Goal: Task Accomplishment & Management: Use online tool/utility

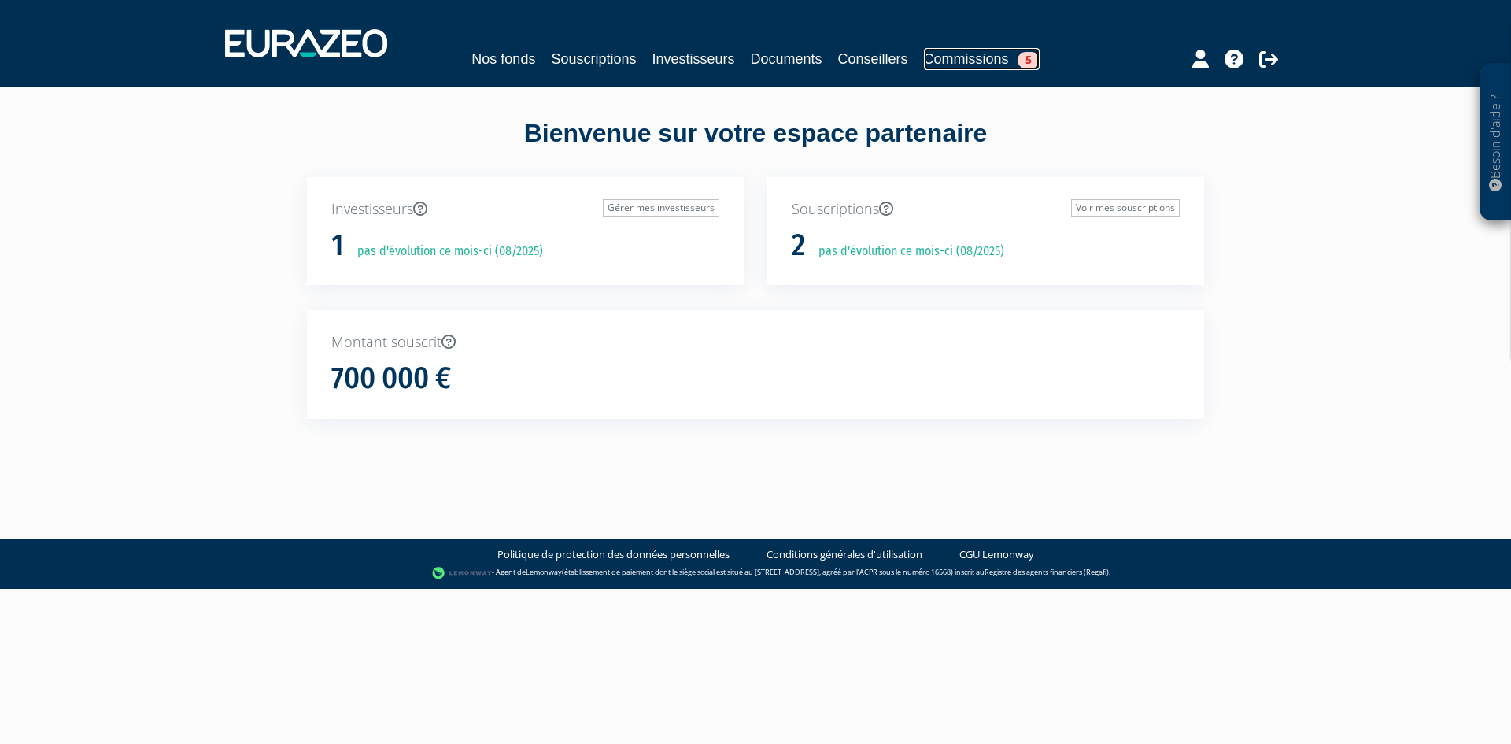
click at [975, 57] on link "Commissions 5" at bounding box center [982, 59] width 116 height 22
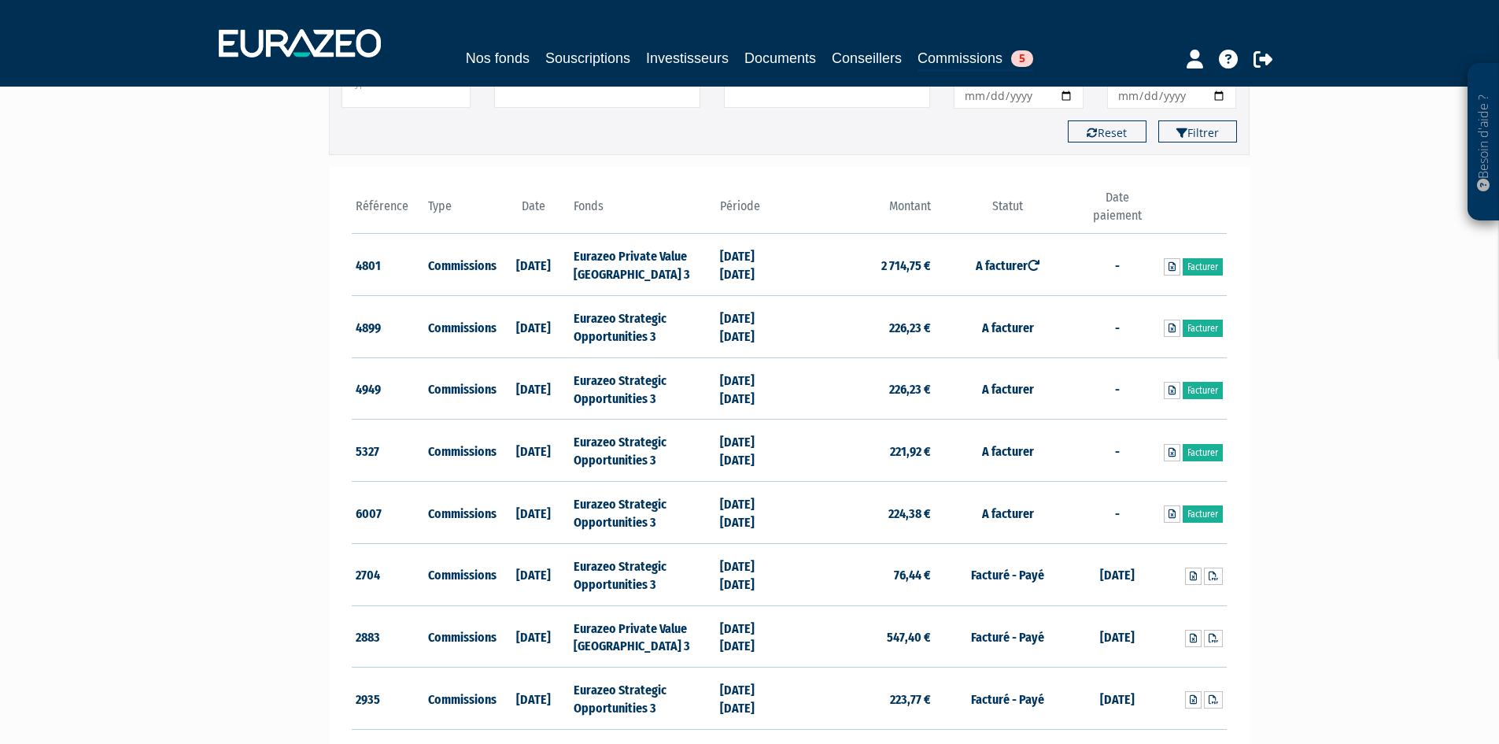
scroll to position [157, 0]
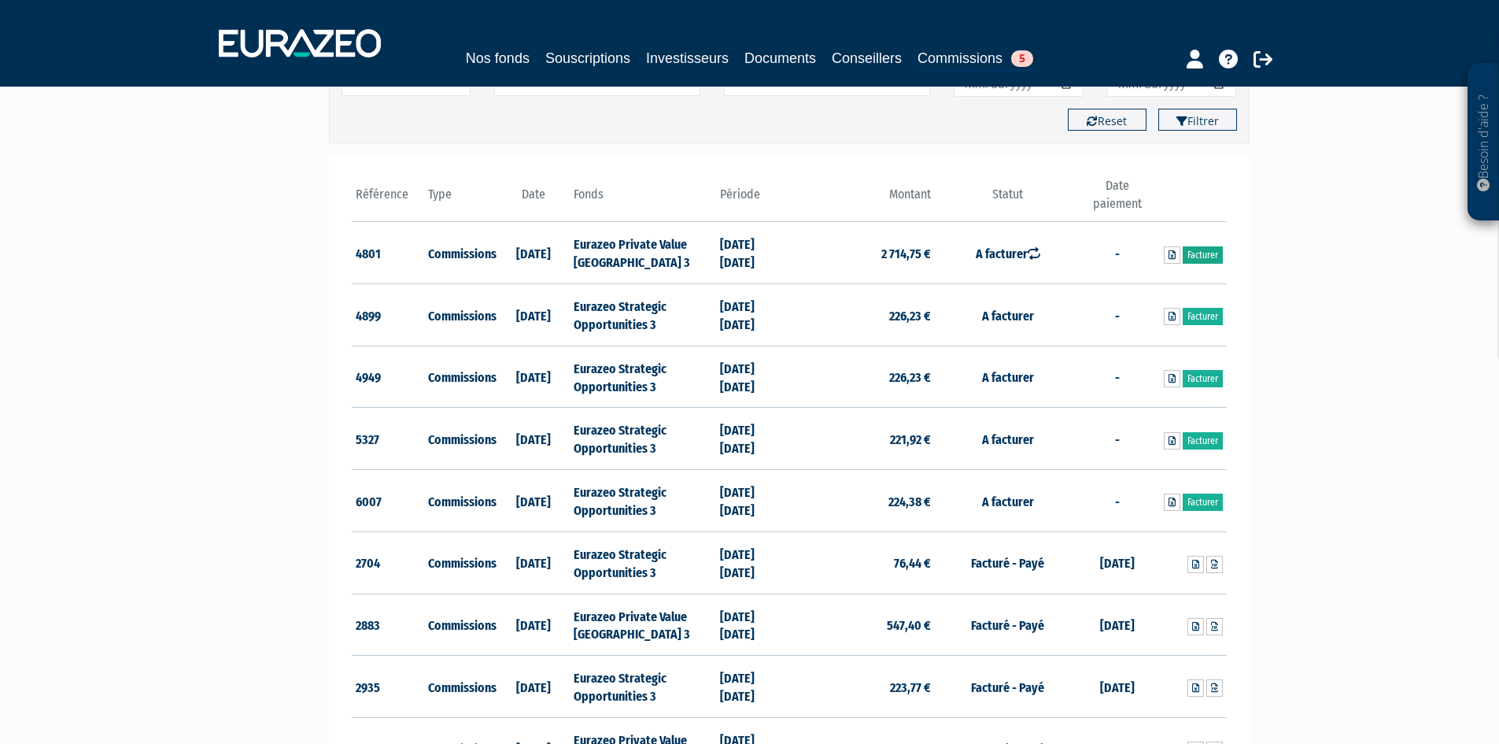
click at [1199, 249] on link "Facturer" at bounding box center [1203, 254] width 40 height 17
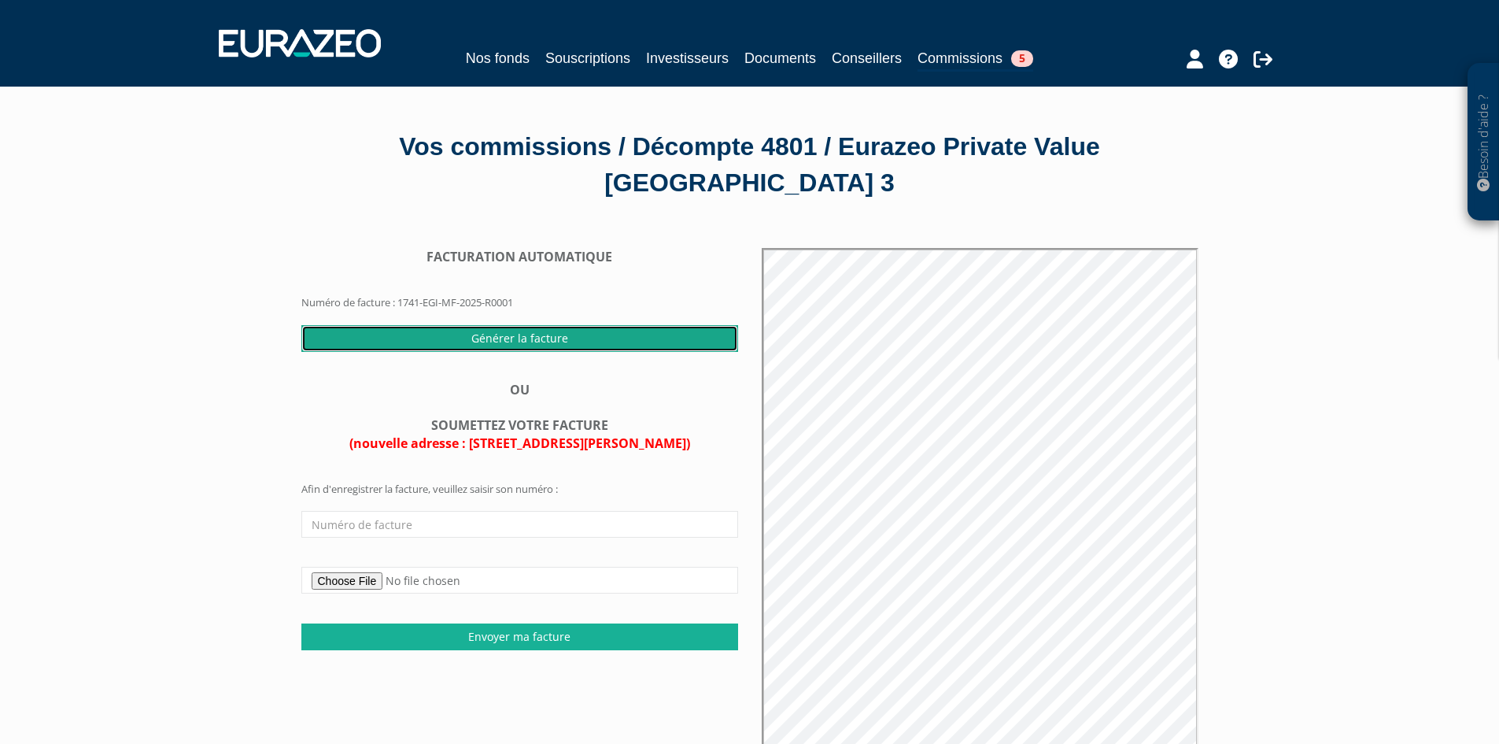
click at [524, 334] on input "Générer la facture" at bounding box center [519, 338] width 437 height 27
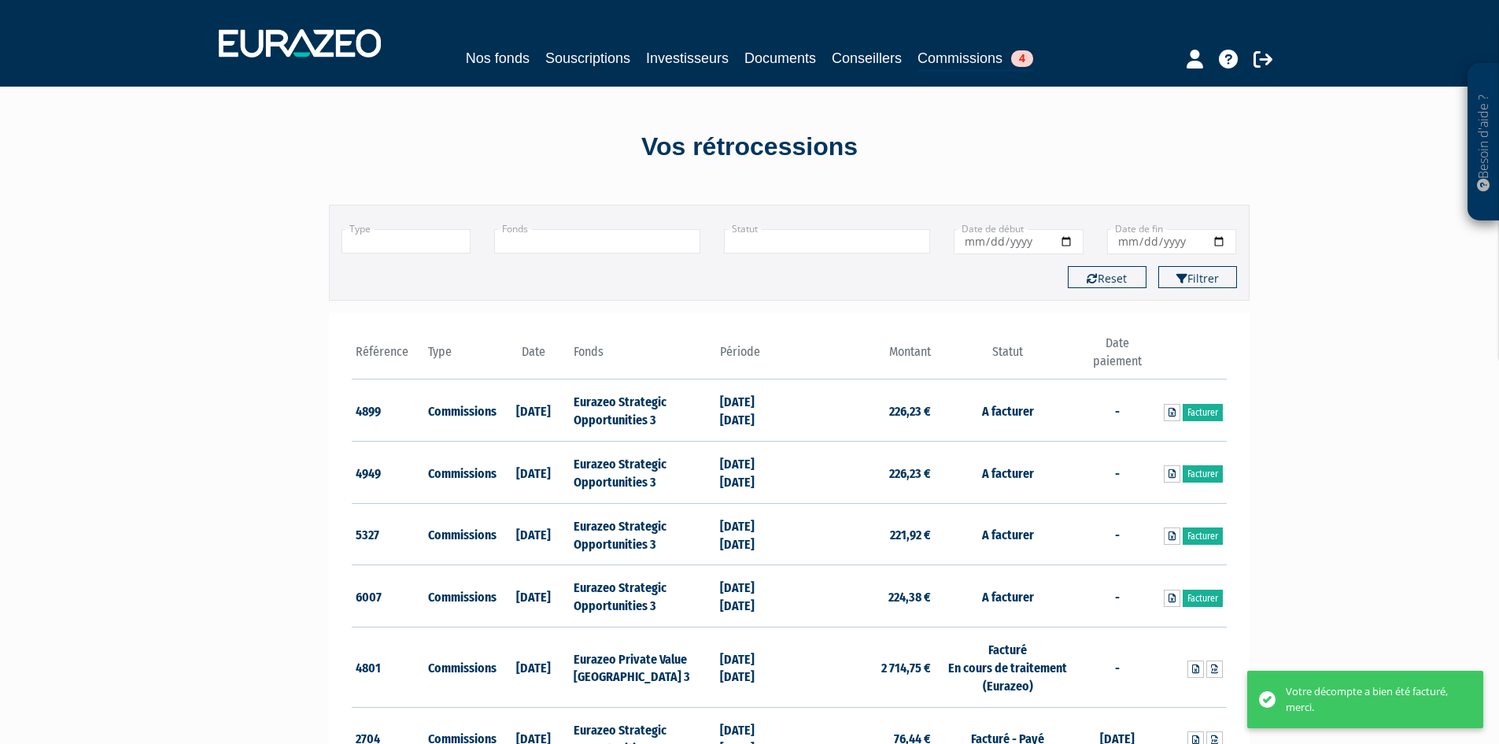
click at [1397, 711] on div "Votre décompte a bien été facturé, merci." at bounding box center [1373, 699] width 174 height 31
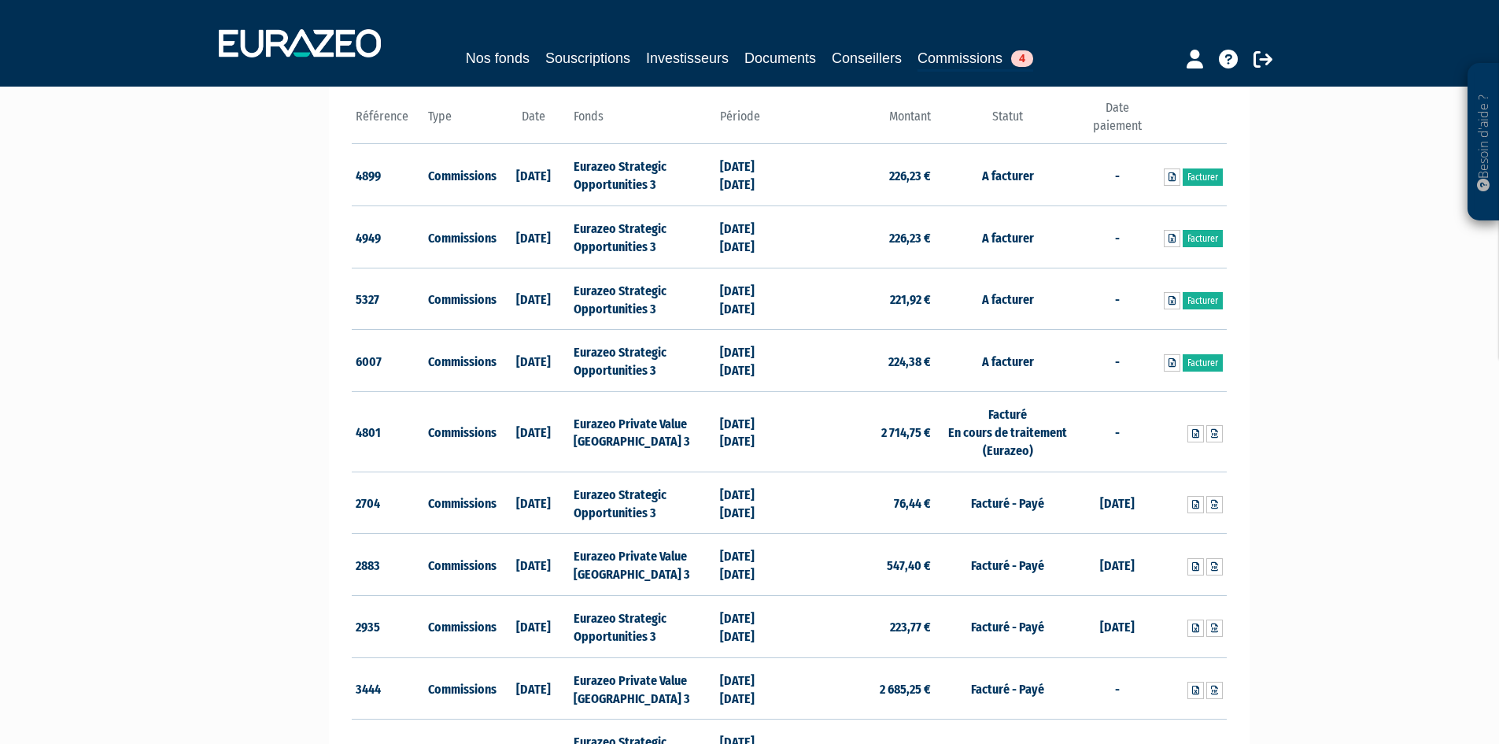
scroll to position [236, 0]
click at [1213, 434] on icon at bounding box center [1214, 432] width 7 height 9
click at [1213, 504] on icon at bounding box center [1214, 503] width 7 height 9
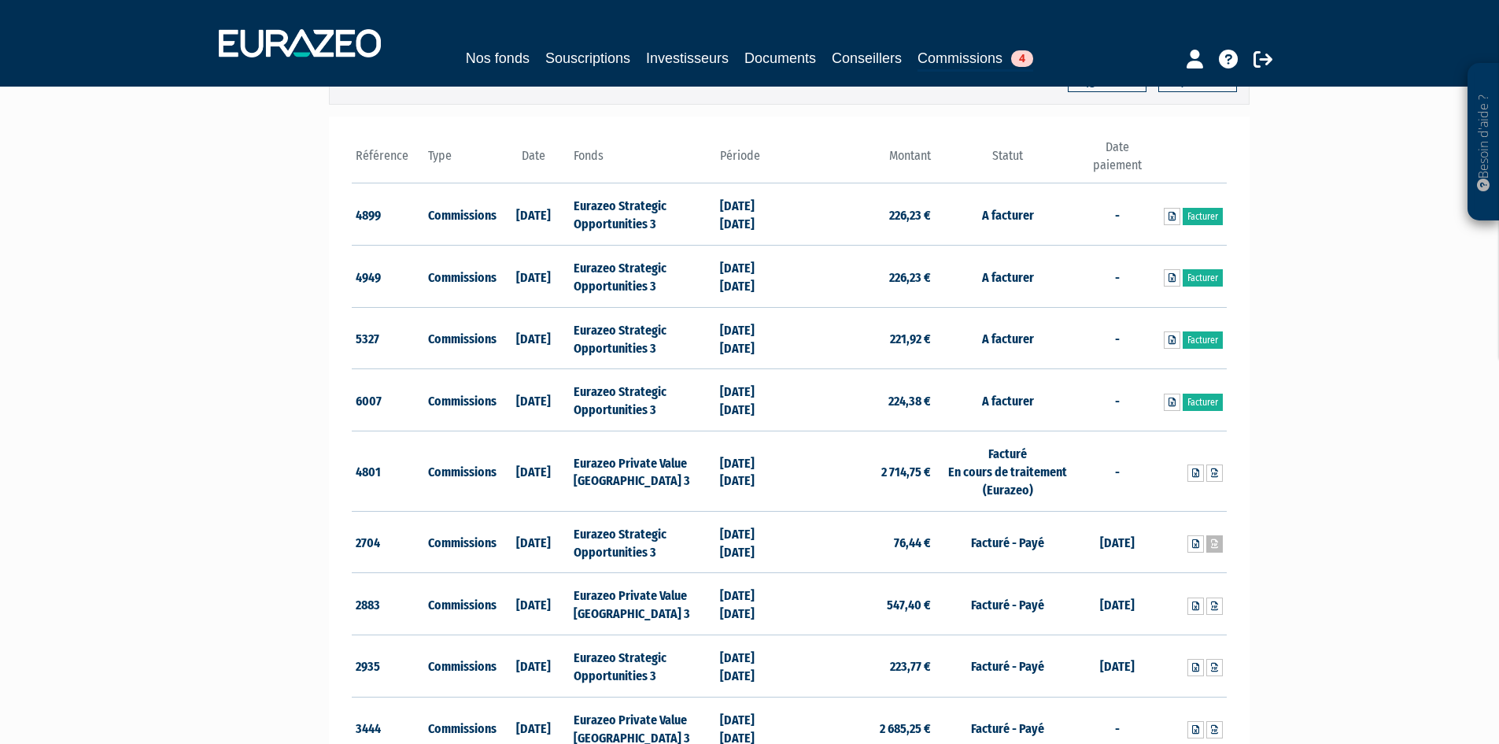
scroll to position [195, 0]
click at [1210, 401] on link "Facturer" at bounding box center [1203, 402] width 40 height 17
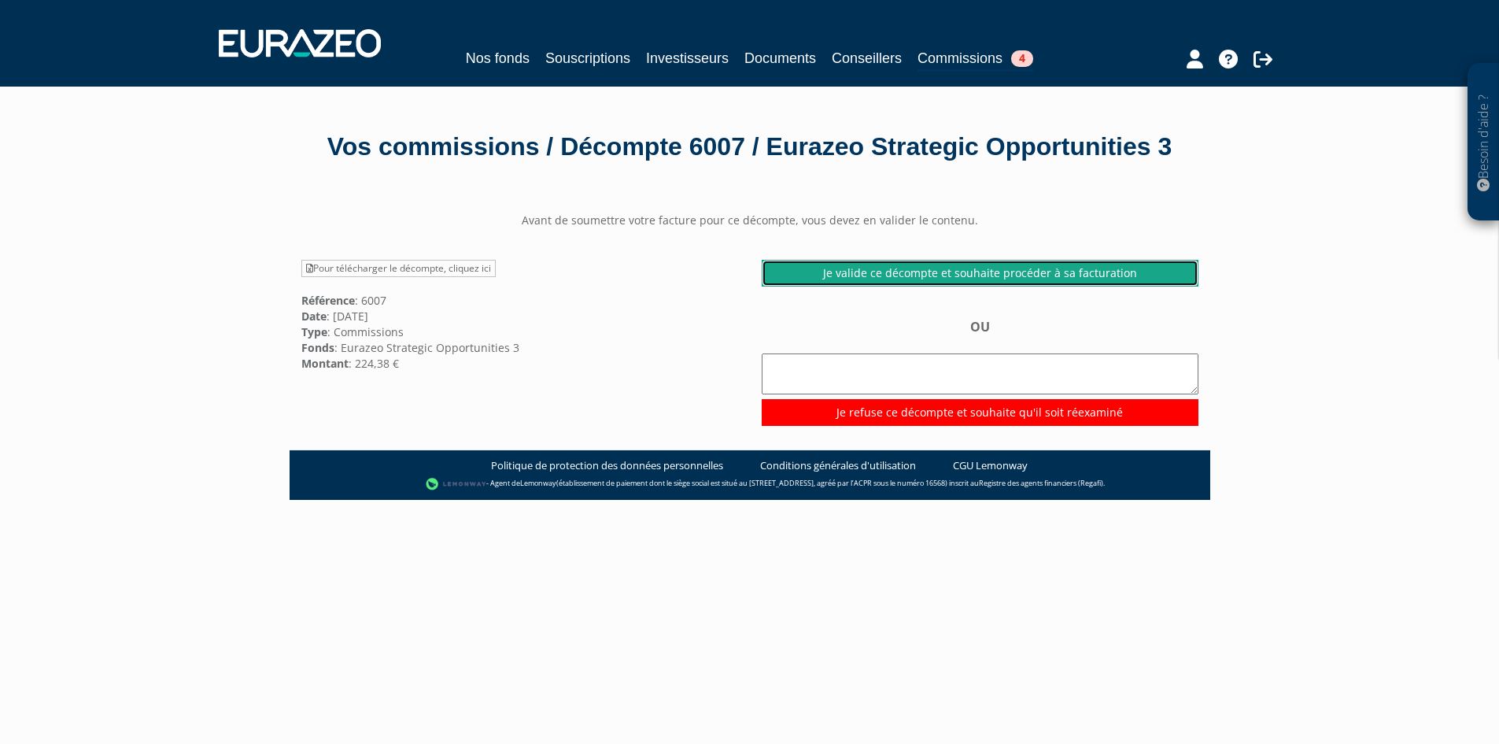
click at [916, 286] on link "Je valide ce décompte et souhaite procéder à sa facturation" at bounding box center [980, 273] width 437 height 27
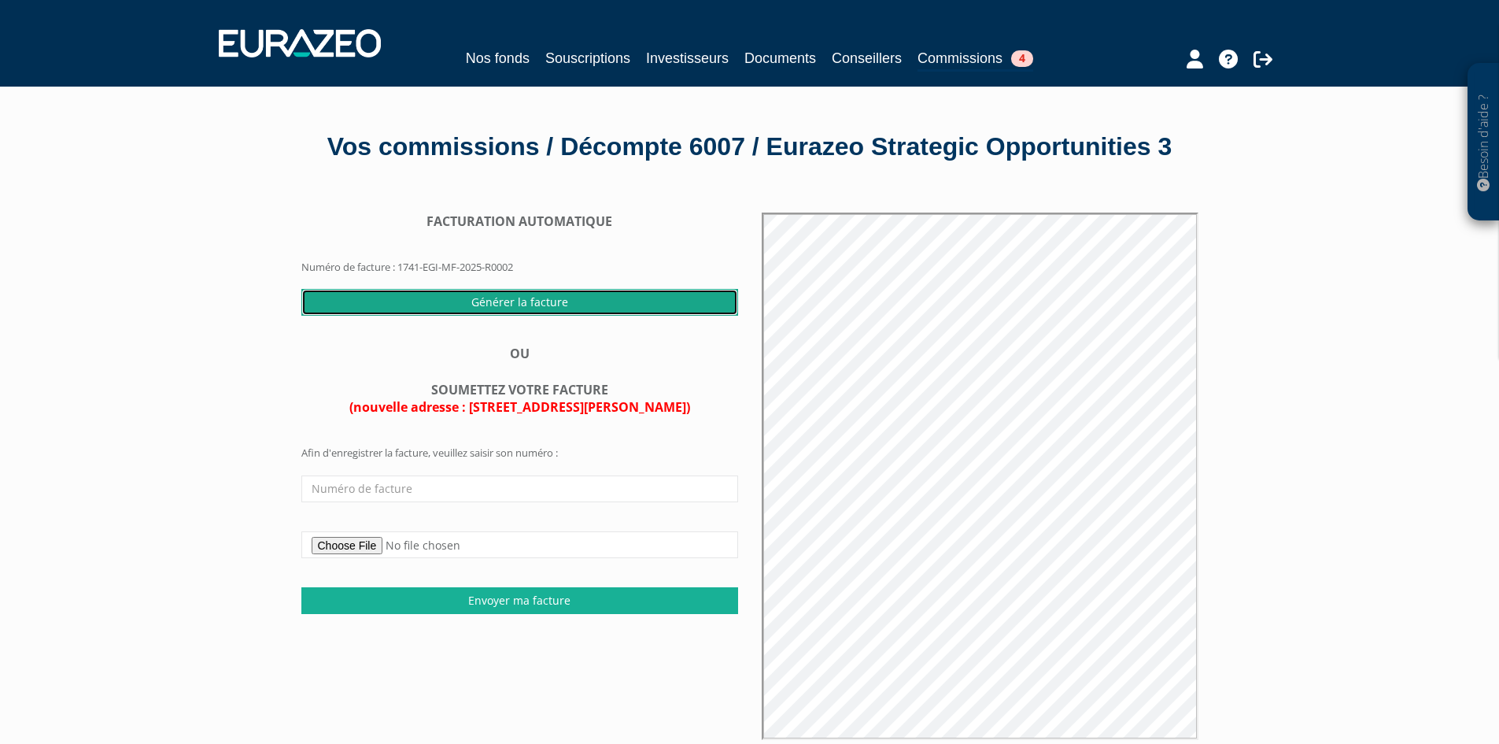
click at [497, 316] on input "Générer la facture" at bounding box center [519, 302] width 437 height 27
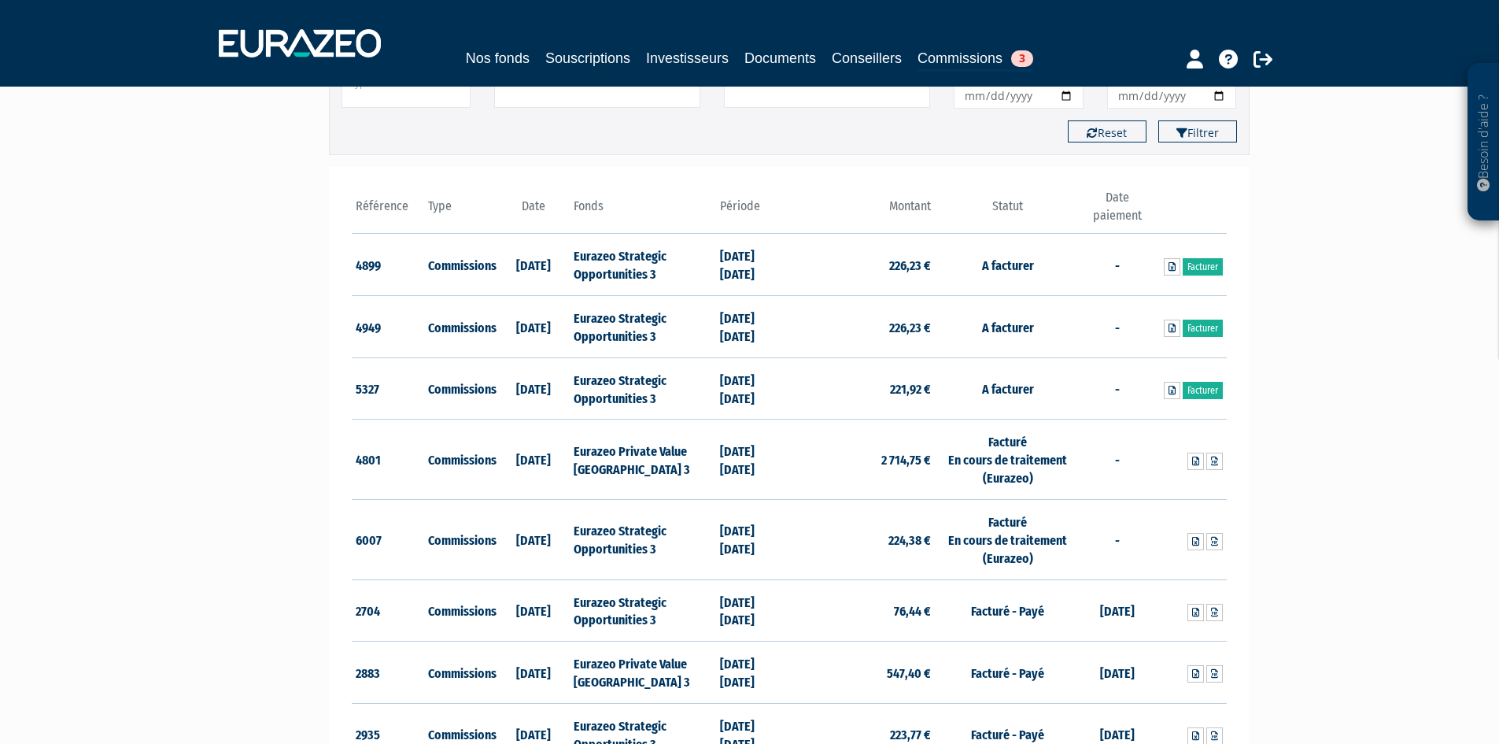
scroll to position [157, 0]
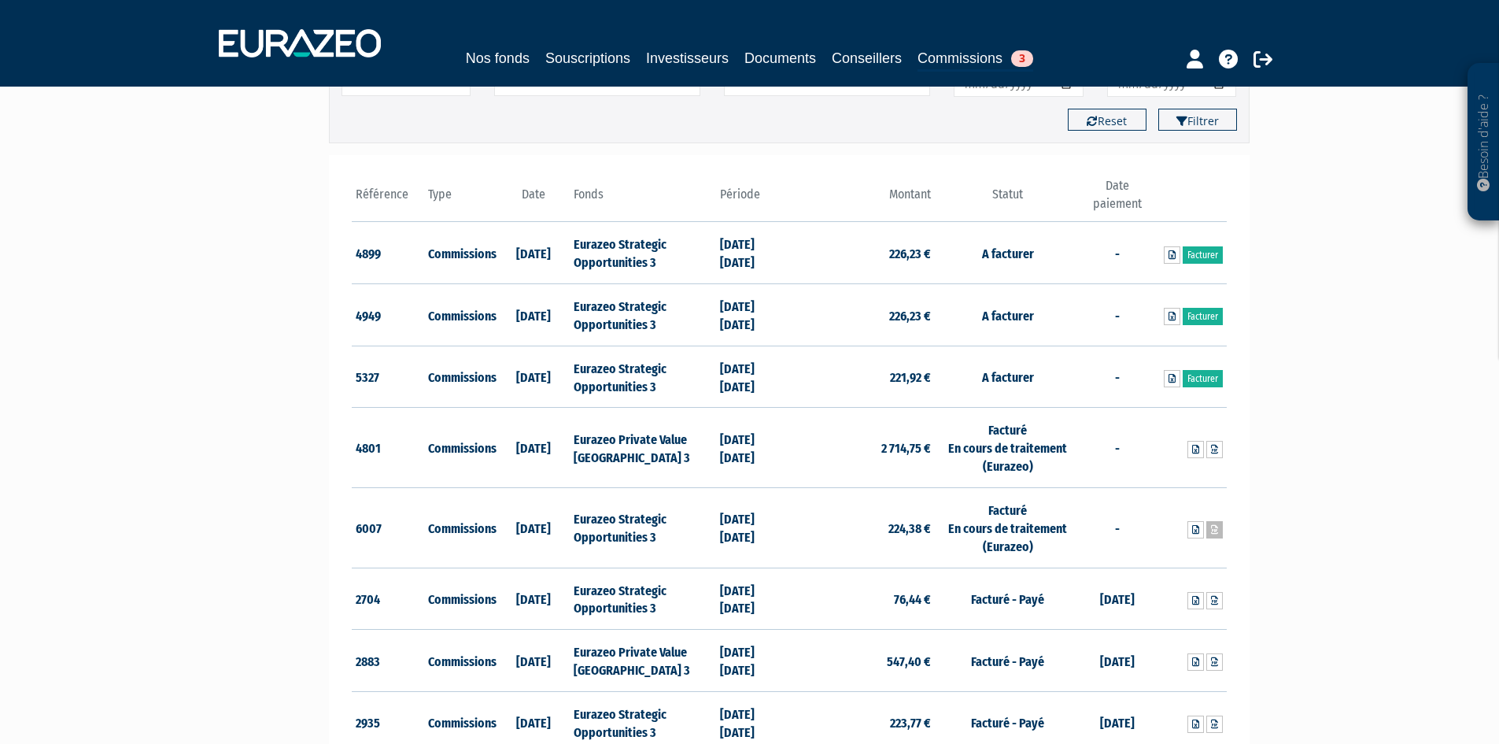
click at [1212, 526] on icon at bounding box center [1214, 529] width 7 height 9
click at [1204, 375] on link "Facturer" at bounding box center [1203, 378] width 40 height 17
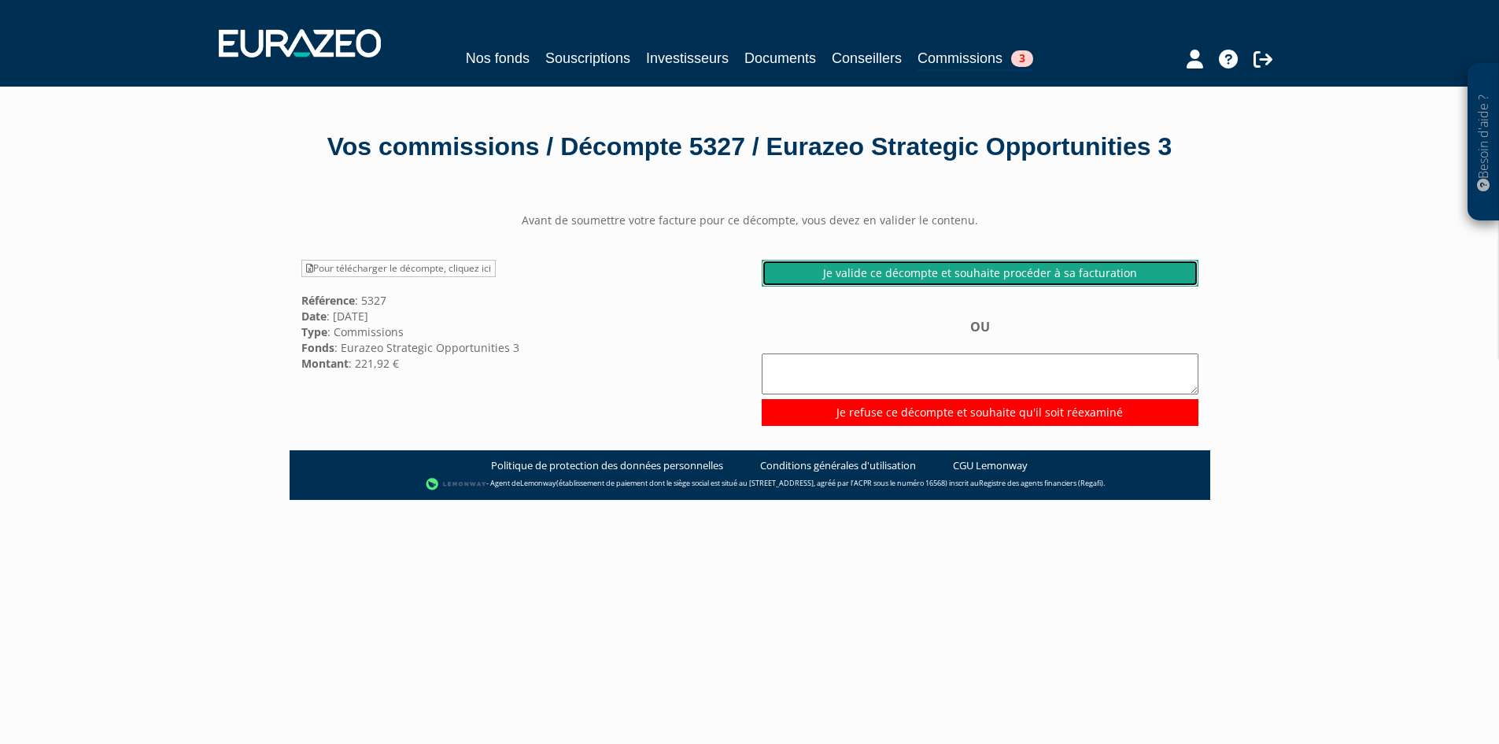
click at [948, 286] on link "Je valide ce décompte et souhaite procéder à sa facturation" at bounding box center [980, 273] width 437 height 27
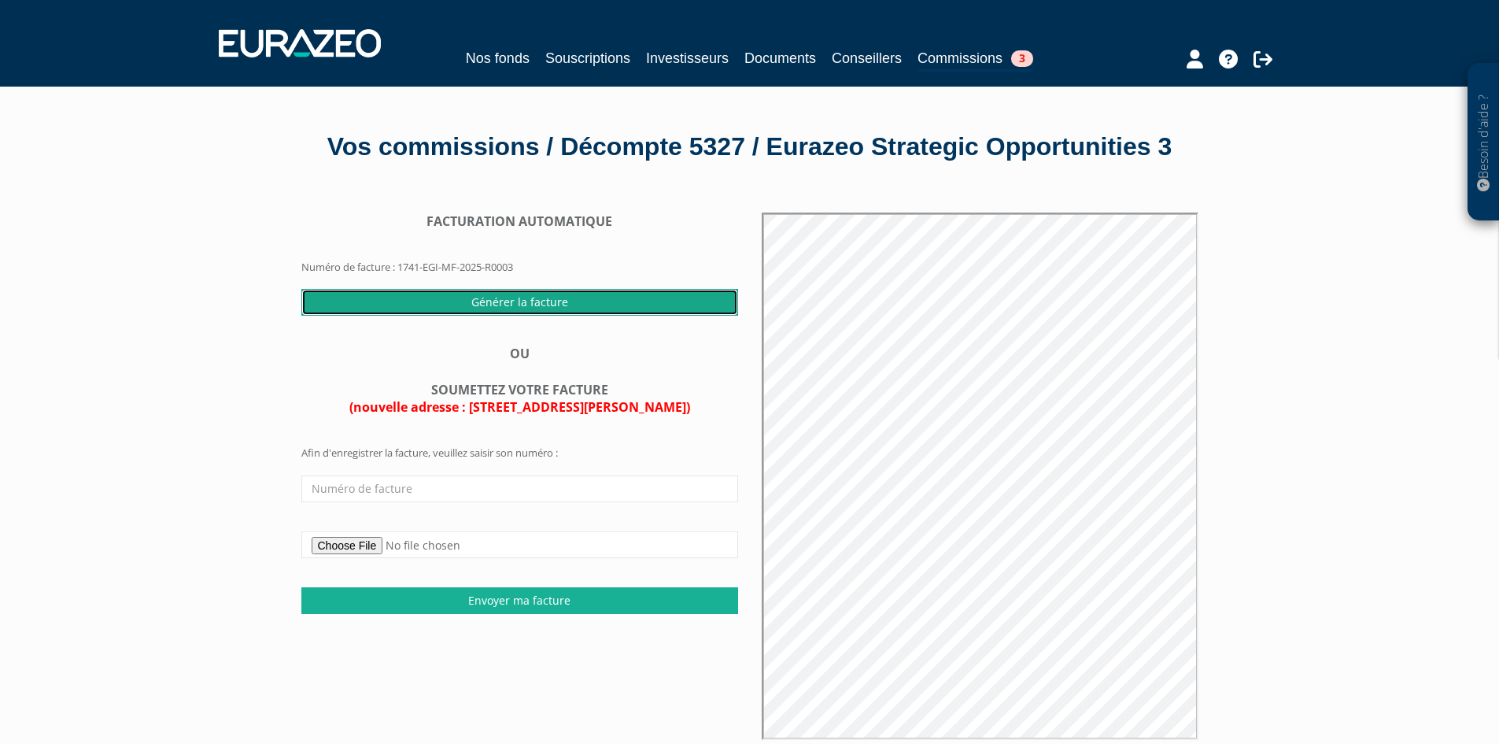
click at [530, 316] on input "Générer la facture" at bounding box center [519, 302] width 437 height 27
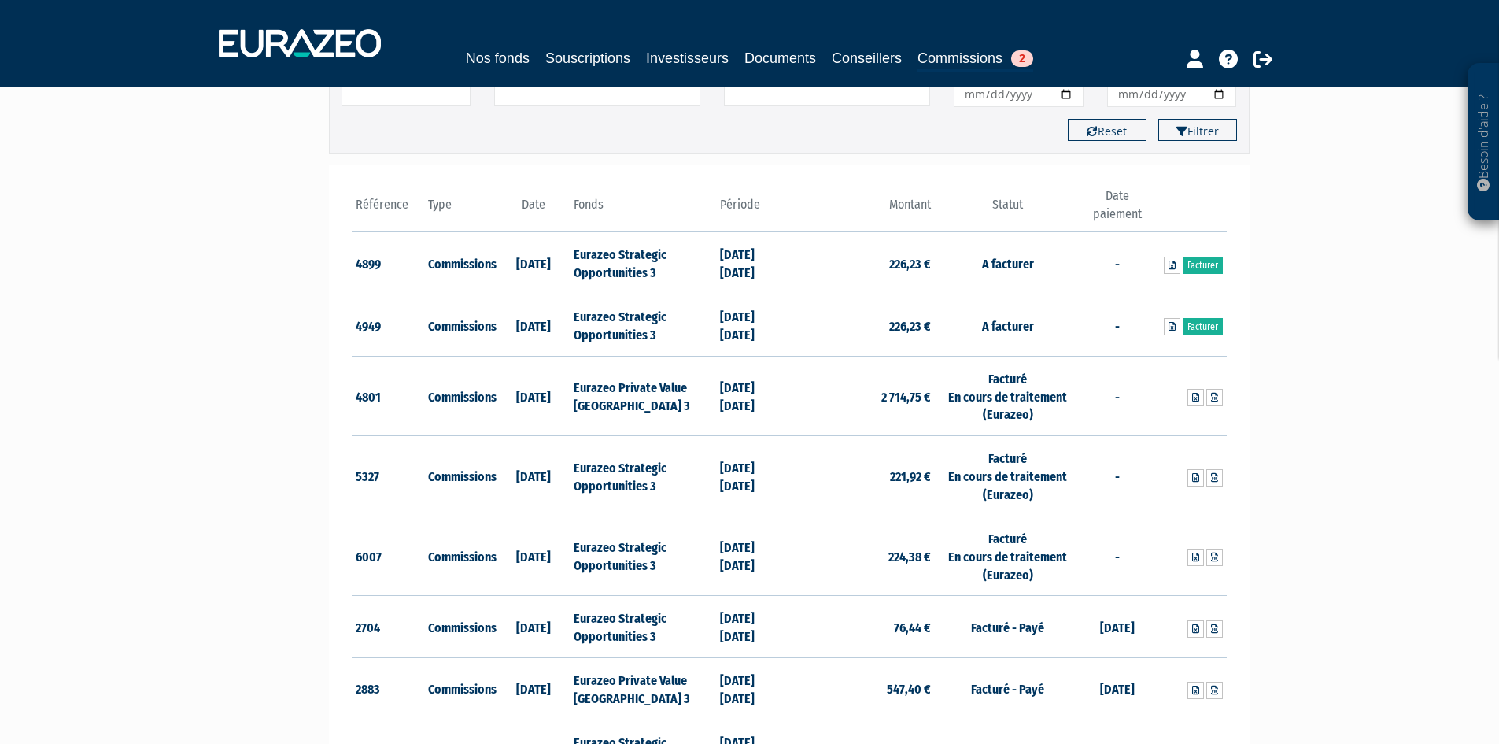
scroll to position [157, 0]
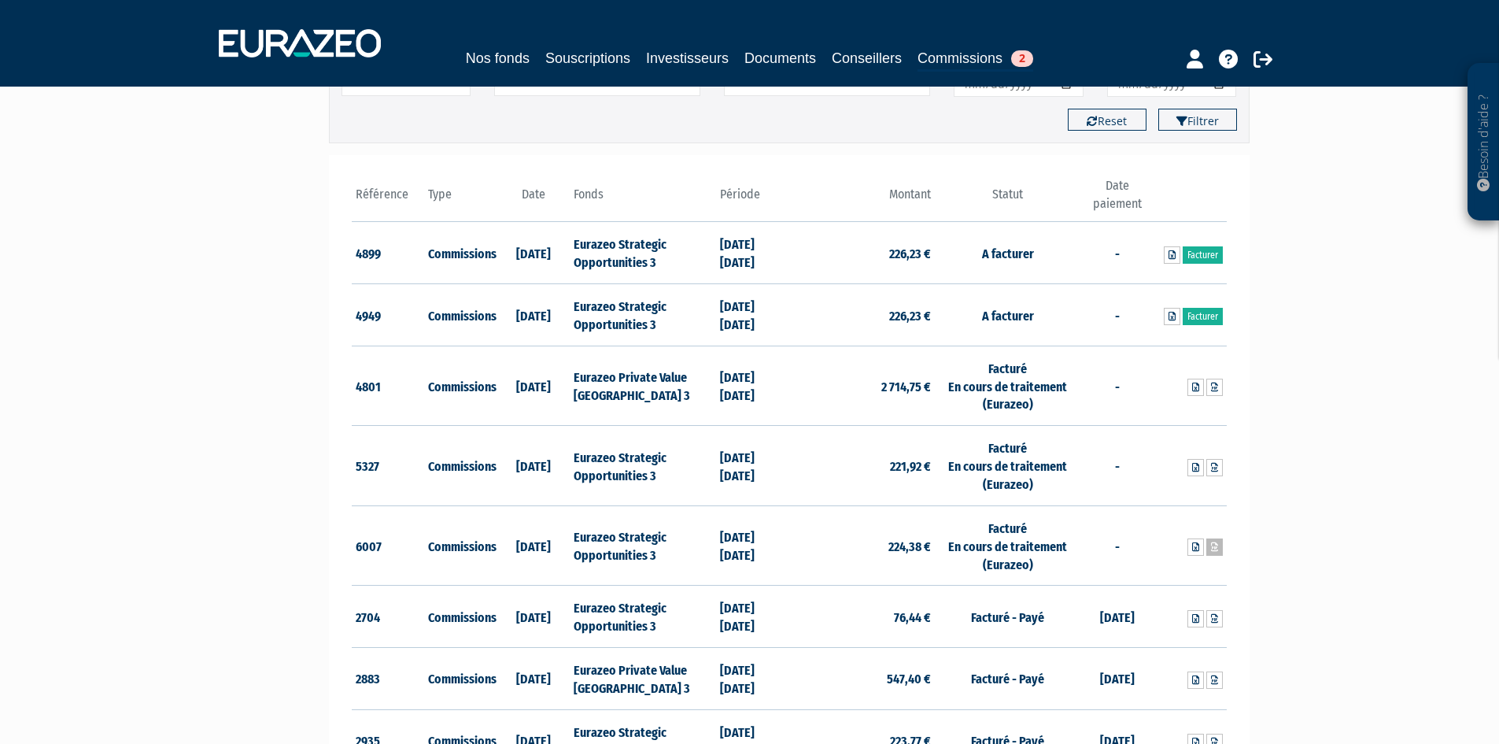
click at [1213, 550] on icon at bounding box center [1214, 546] width 7 height 9
click at [1212, 469] on icon at bounding box center [1214, 467] width 7 height 9
click at [1208, 317] on link "Facturer" at bounding box center [1203, 316] width 40 height 17
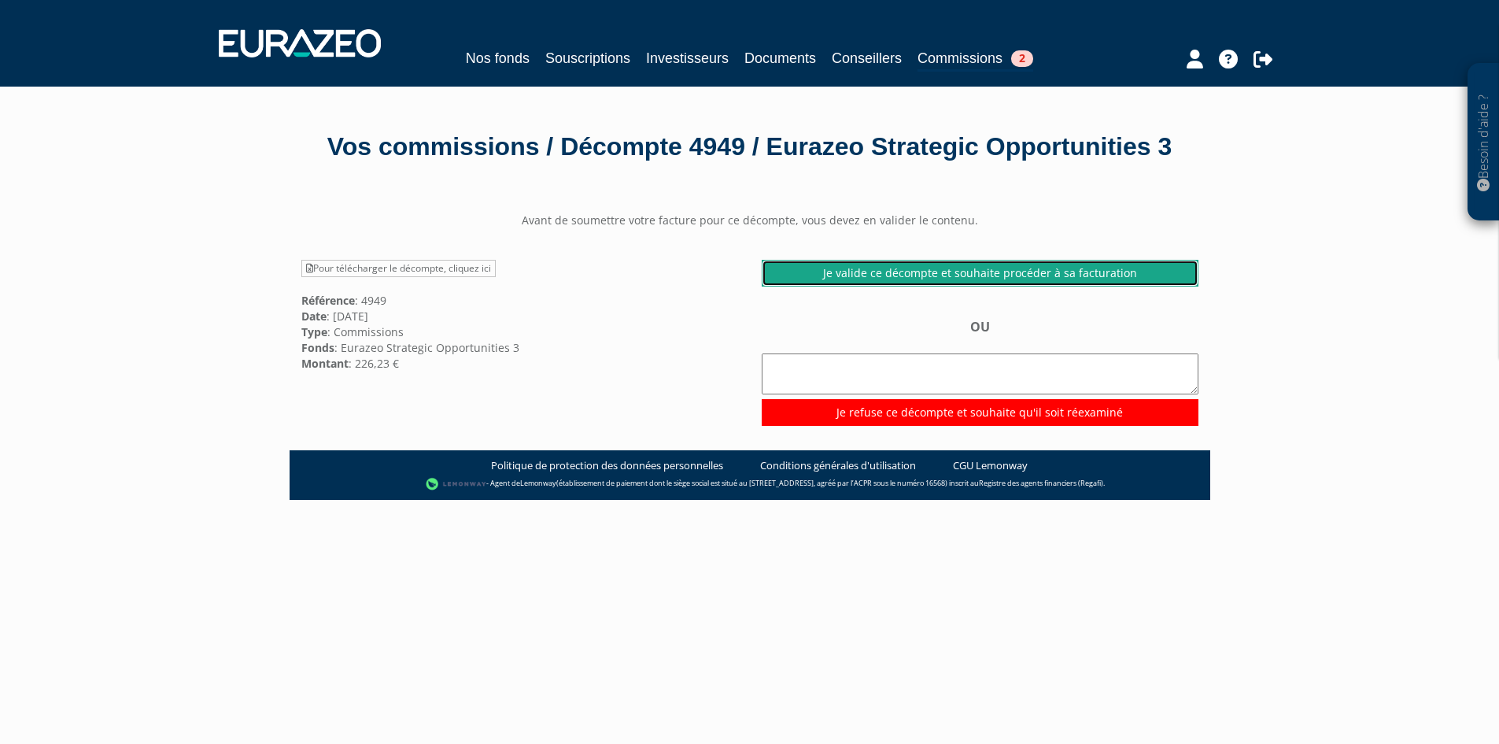
click at [905, 286] on link "Je valide ce décompte et souhaite procéder à sa facturation" at bounding box center [980, 273] width 437 height 27
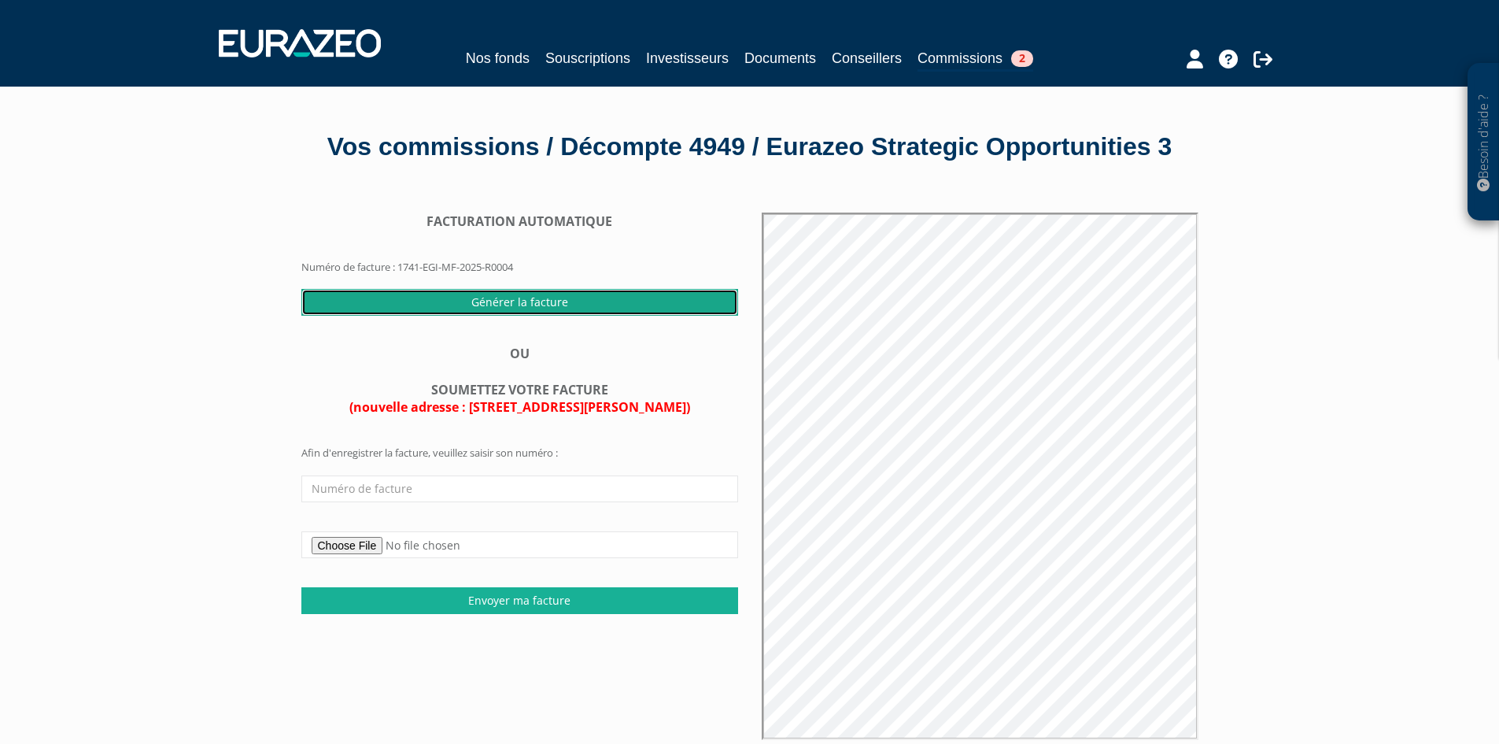
click at [506, 316] on input "Générer la facture" at bounding box center [519, 302] width 437 height 27
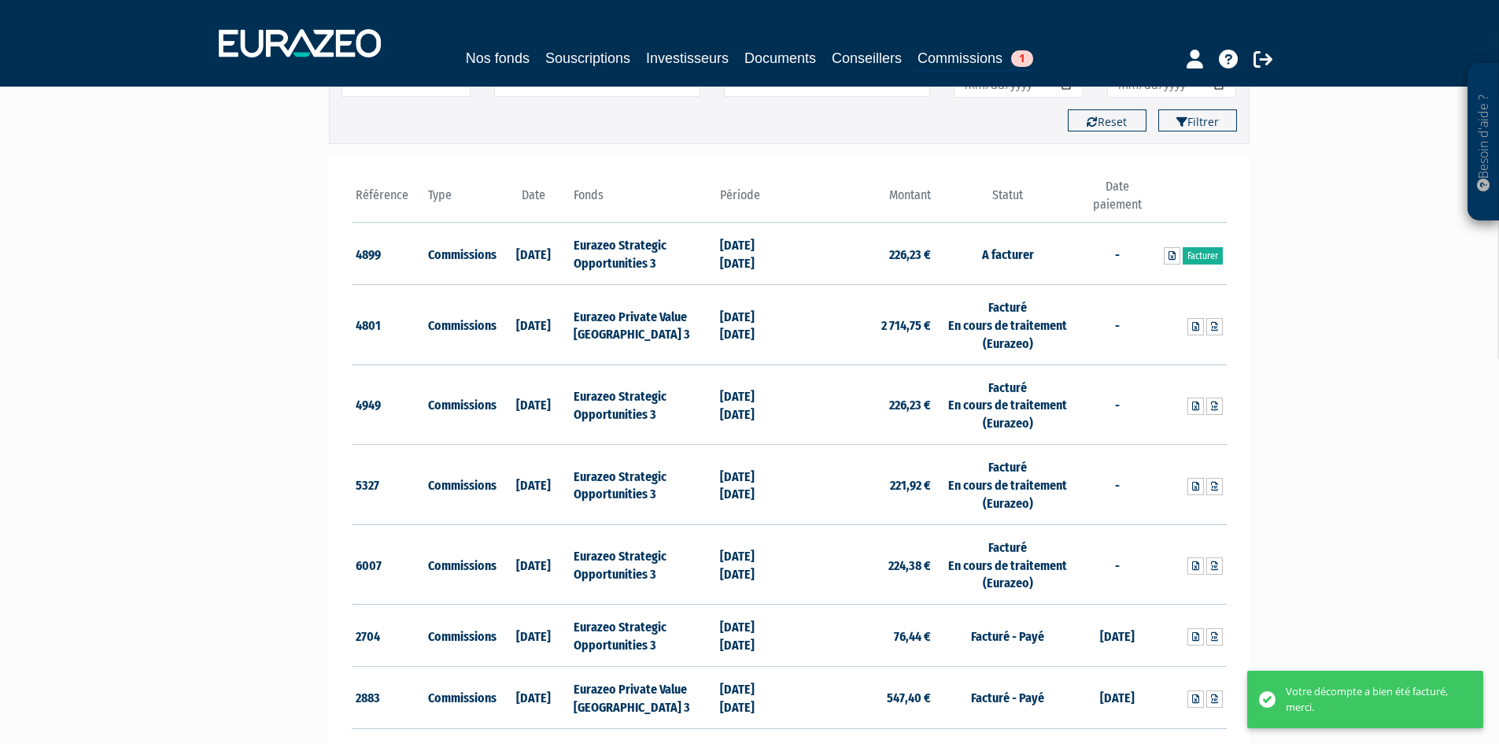
scroll to position [157, 0]
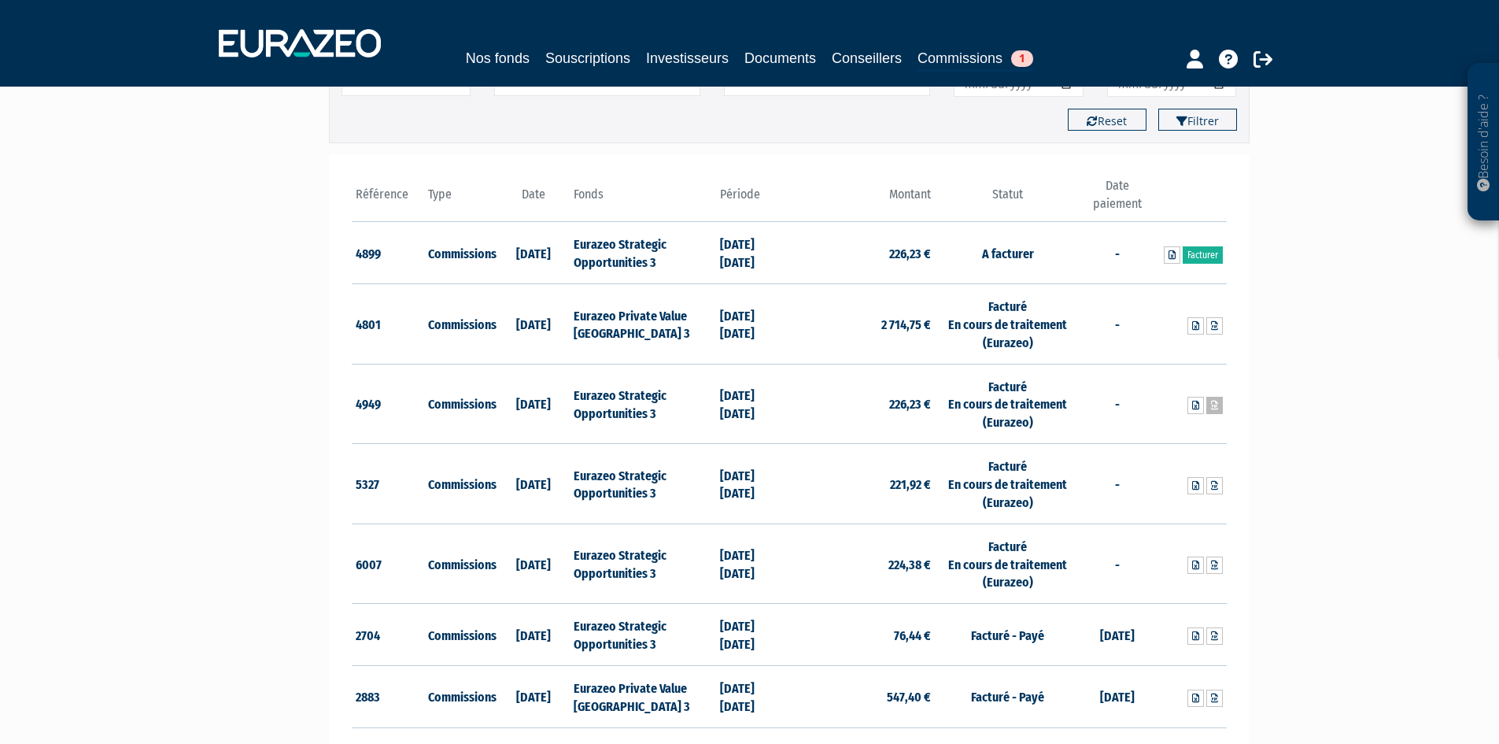
click at [1216, 407] on icon at bounding box center [1214, 405] width 7 height 9
click at [1209, 250] on link "Facturer" at bounding box center [1203, 254] width 40 height 17
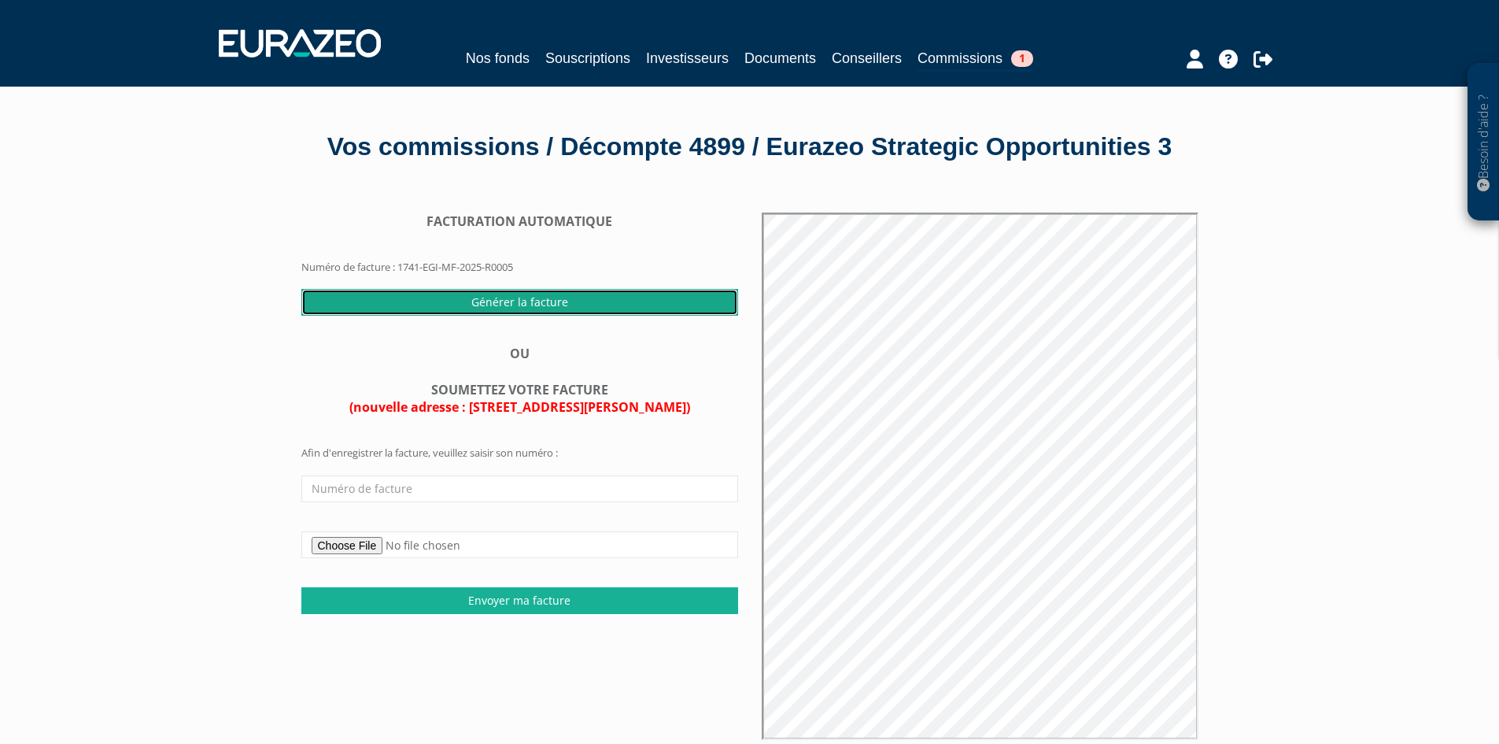
click at [542, 316] on input "Générer la facture" at bounding box center [519, 302] width 437 height 27
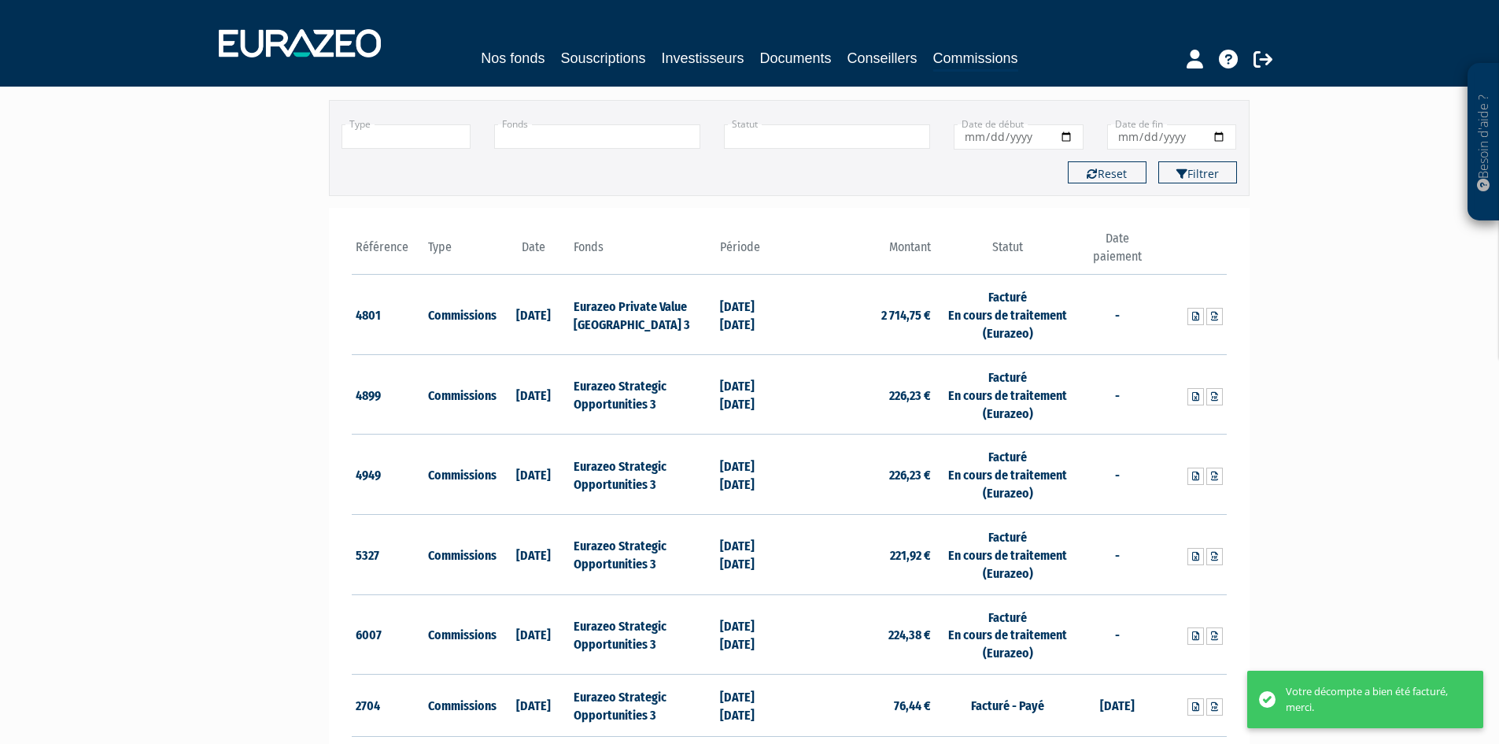
scroll to position [79, 0]
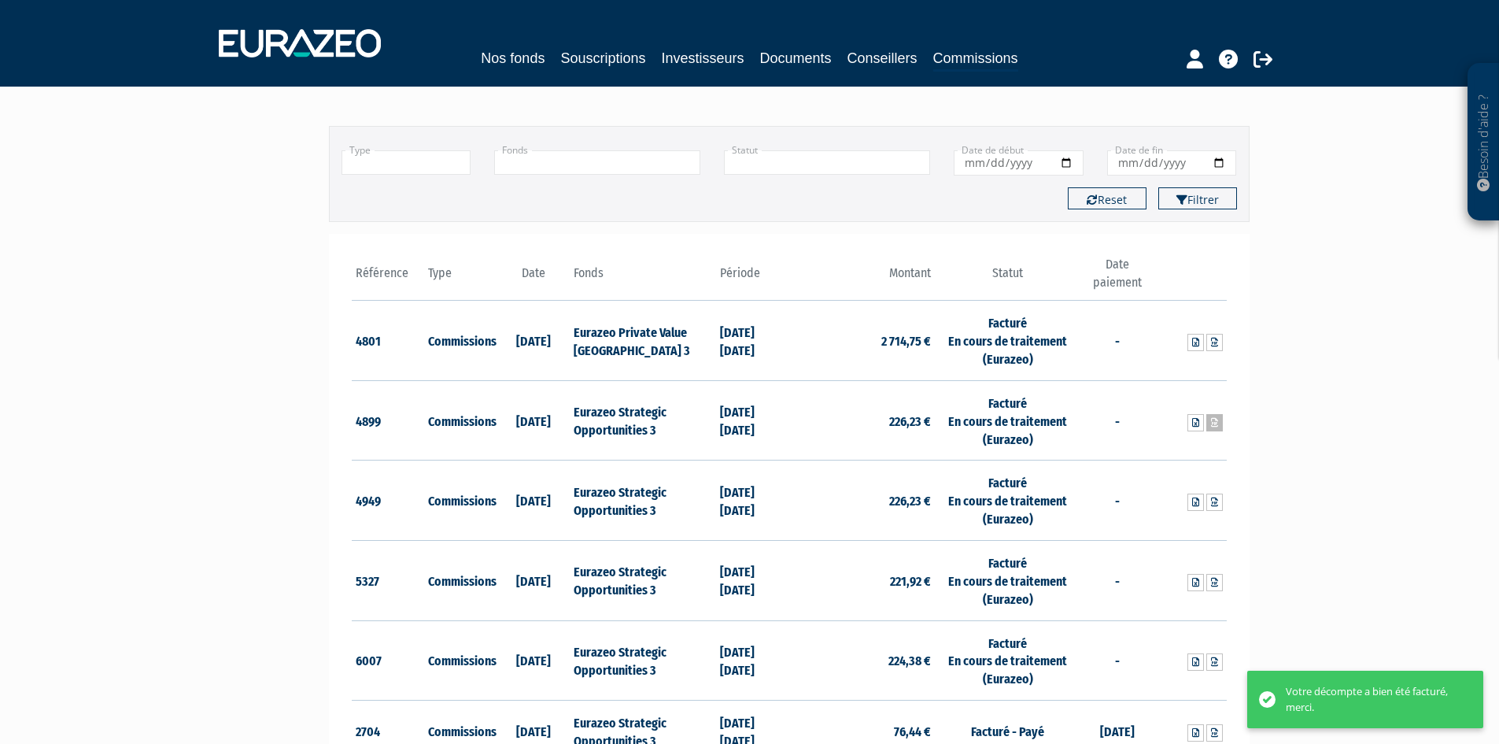
click at [1213, 423] on icon at bounding box center [1214, 422] width 7 height 9
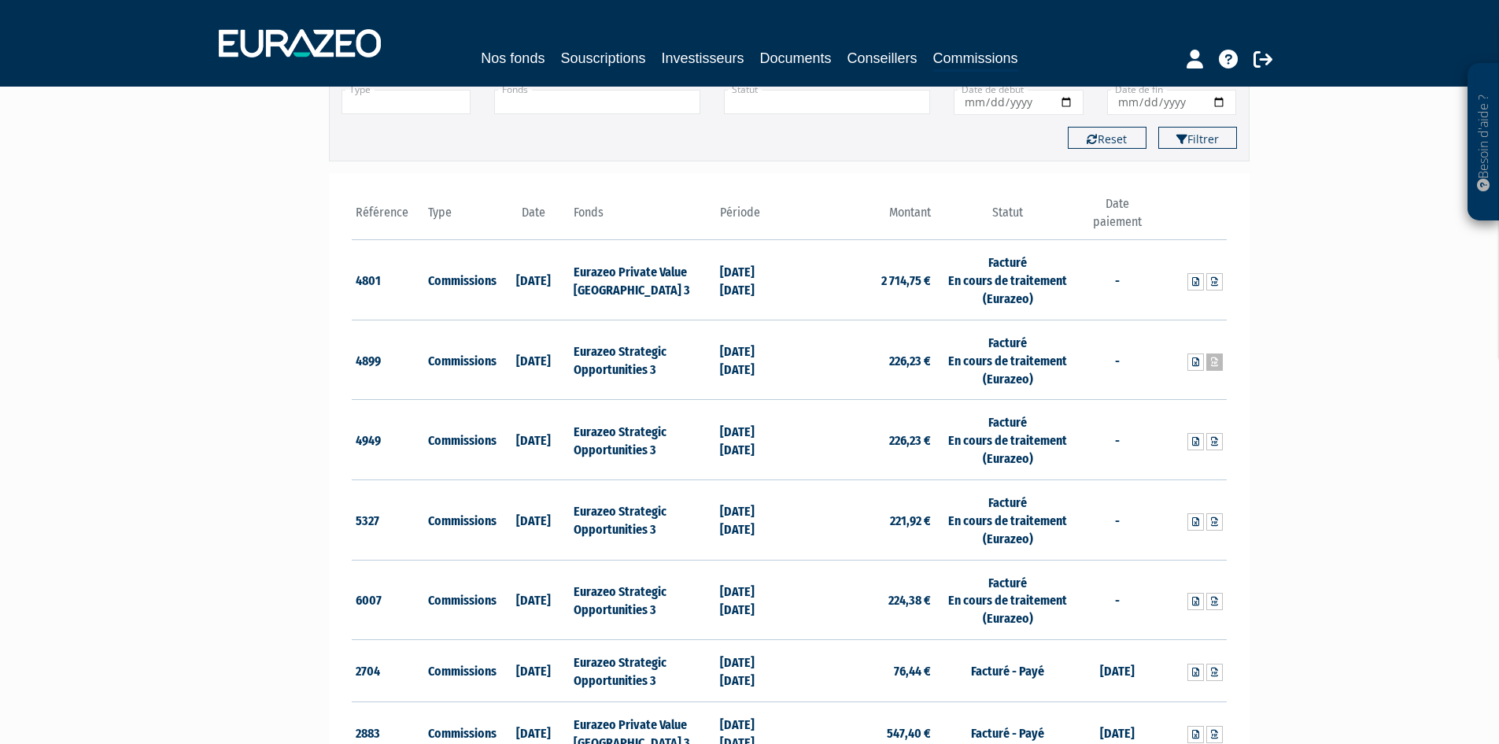
scroll to position [110, 0]
